Goal: Check status: Check status

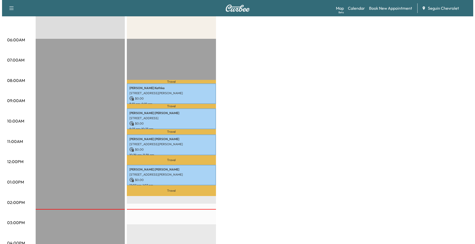
scroll to position [153, 0]
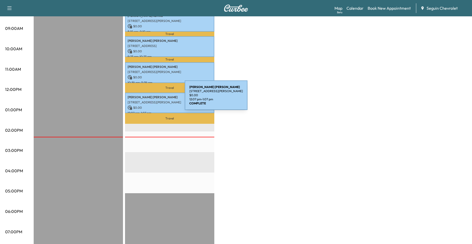
click at [146, 98] on div "Lennert Steffen 905 Sandy Elm Rd, La Vernia, TX 78121, USA $ 0.00 12:07 pm - 1:…" at bounding box center [169, 103] width 89 height 21
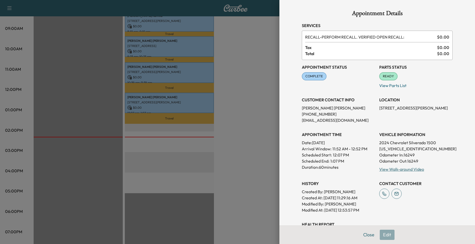
click at [324, 118] on p "lennertsteffen@yahoo.com" at bounding box center [338, 120] width 73 height 6
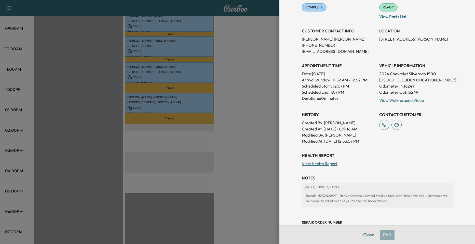
scroll to position [58, 0]
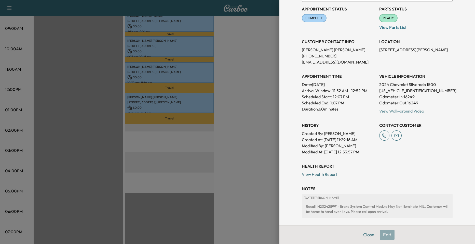
click at [395, 112] on link "View Walk-around Video" at bounding box center [402, 110] width 45 height 5
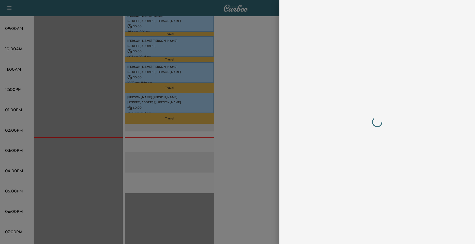
scroll to position [0, 0]
